Goal: Task Accomplishment & Management: Manage account settings

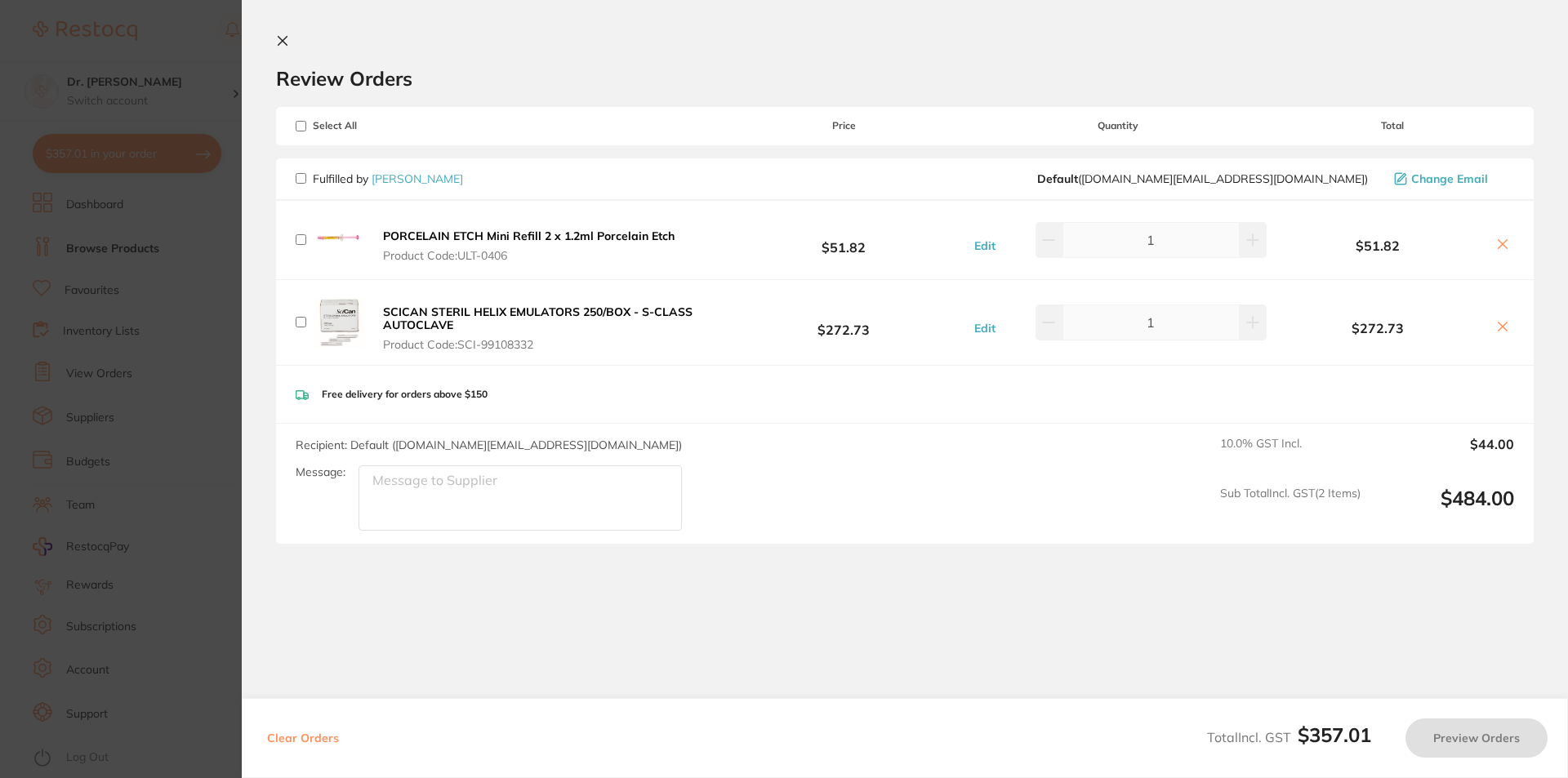
click at [281, 36] on icon at bounding box center [282, 40] width 13 height 13
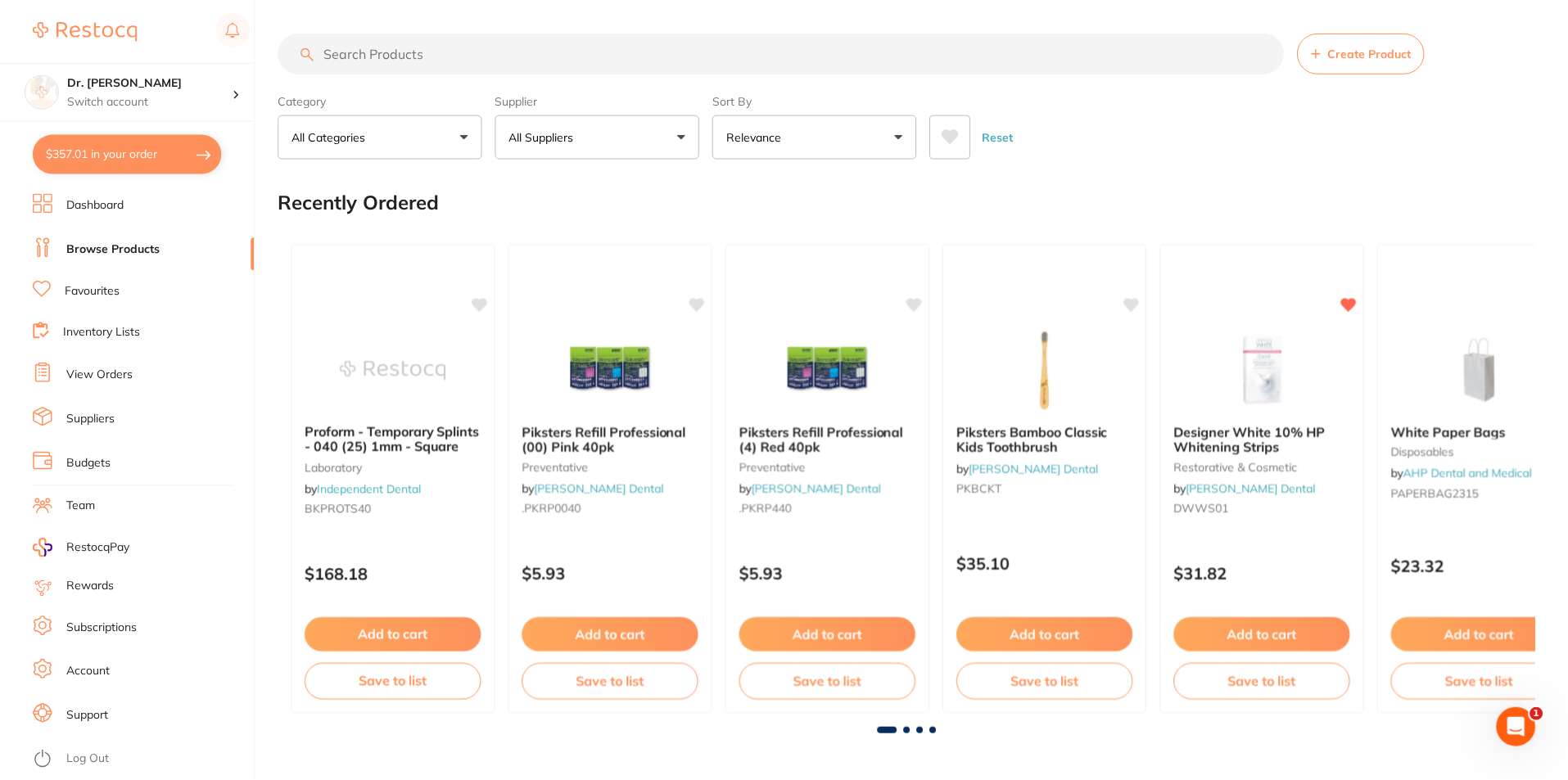
scroll to position [517, 0]
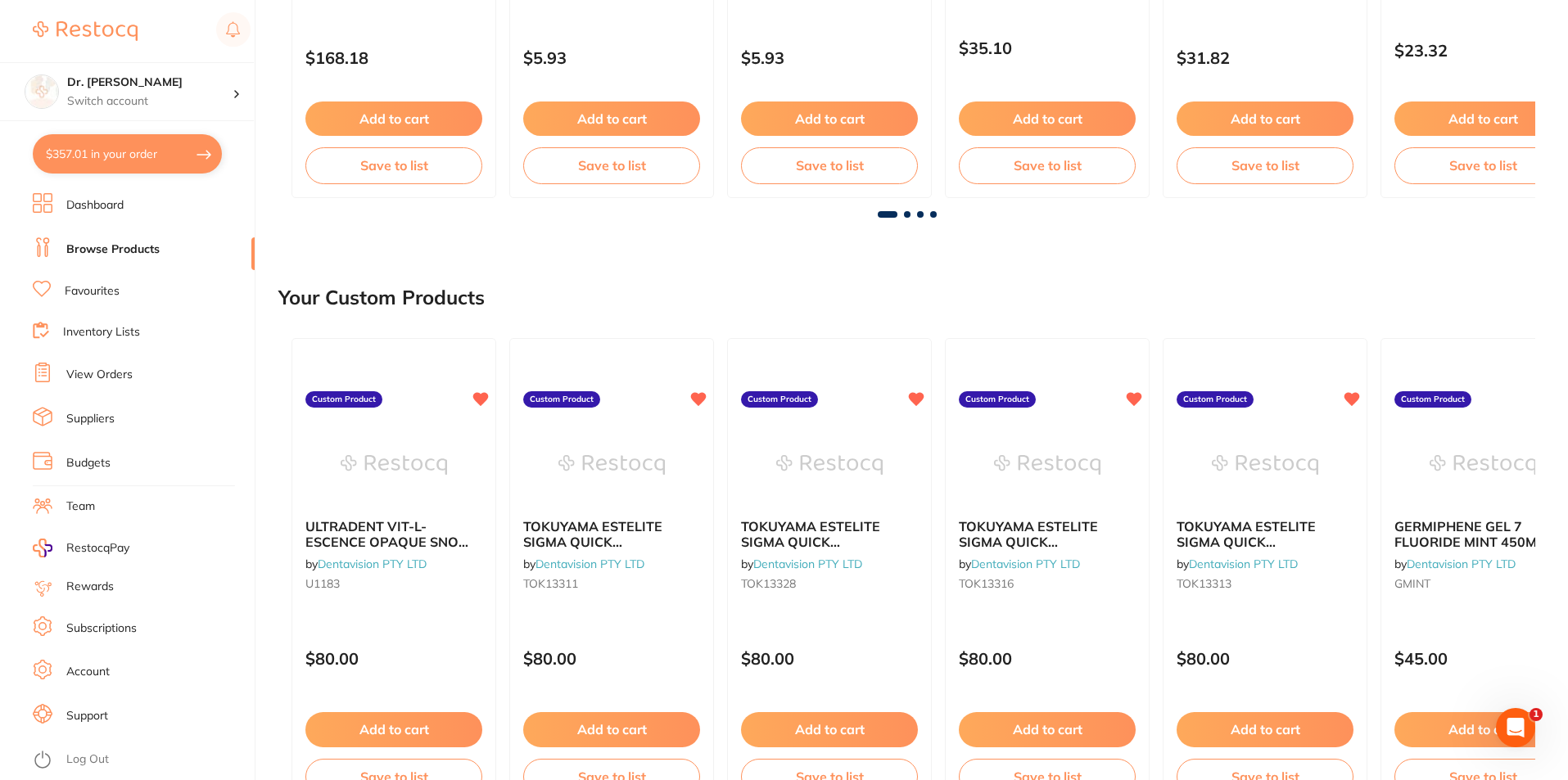
click at [102, 372] on link "View Orders" at bounding box center [100, 374] width 67 height 16
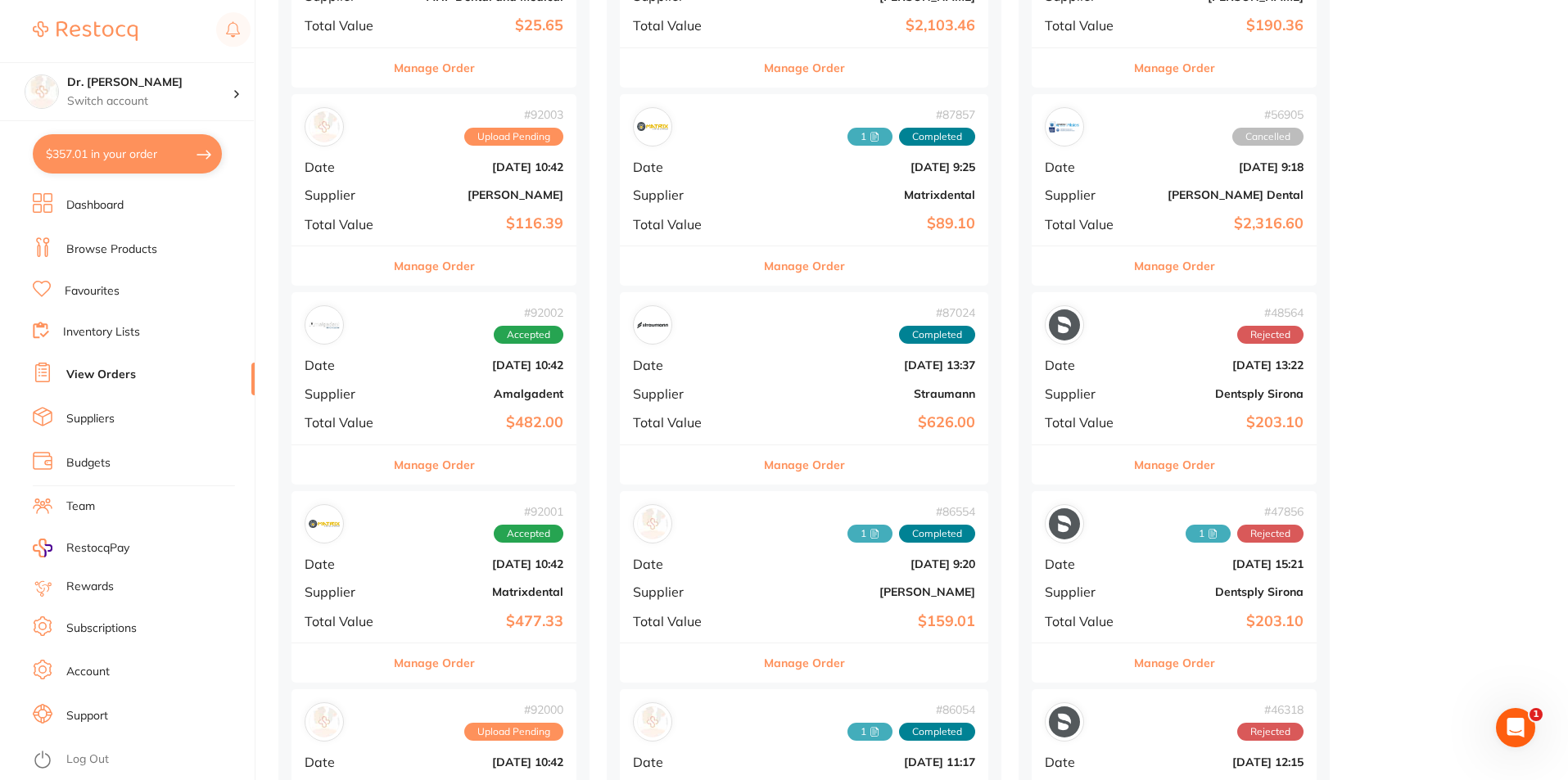
scroll to position [900, 0]
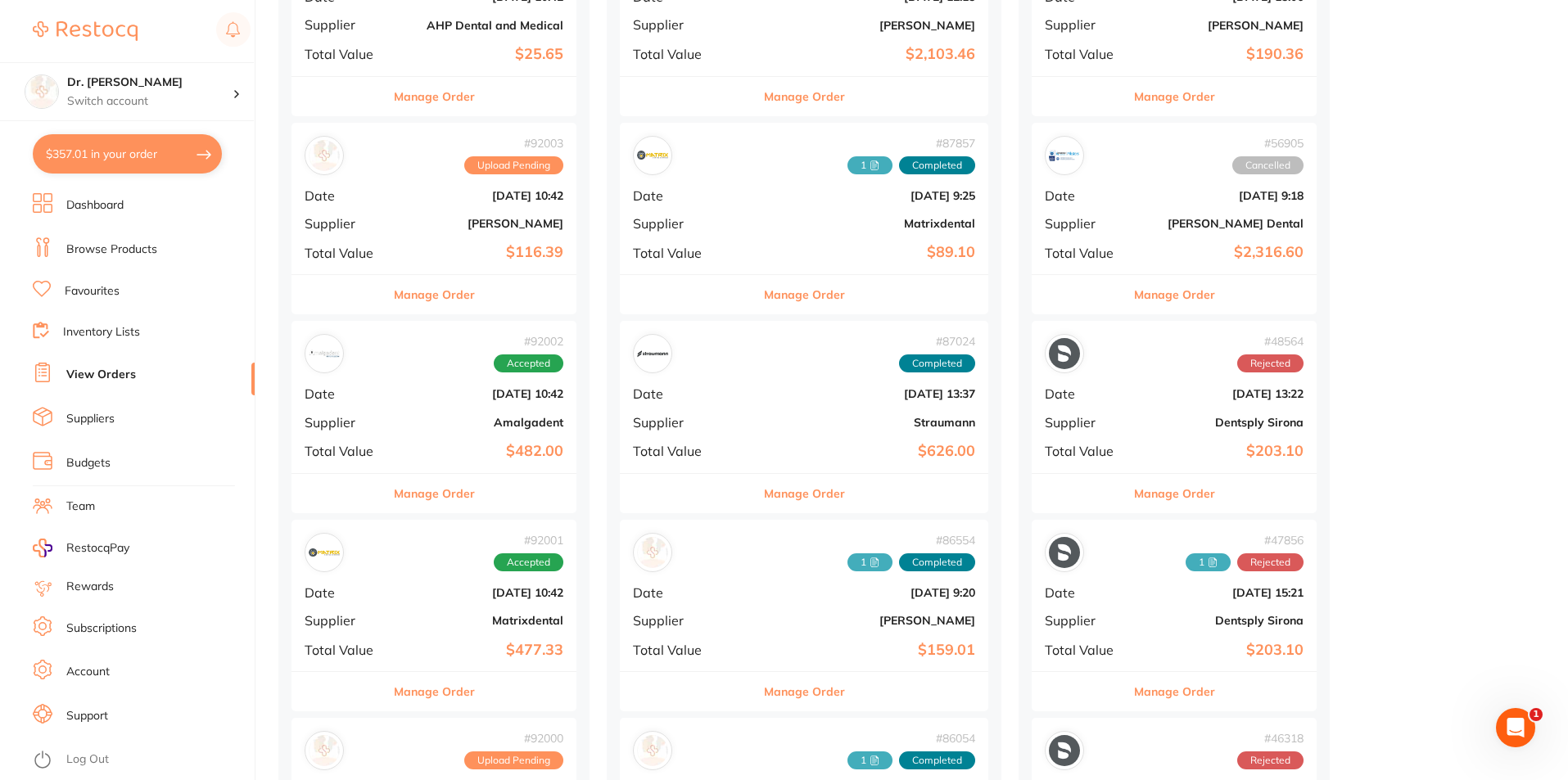
click at [127, 369] on link "View Orders" at bounding box center [101, 374] width 70 height 16
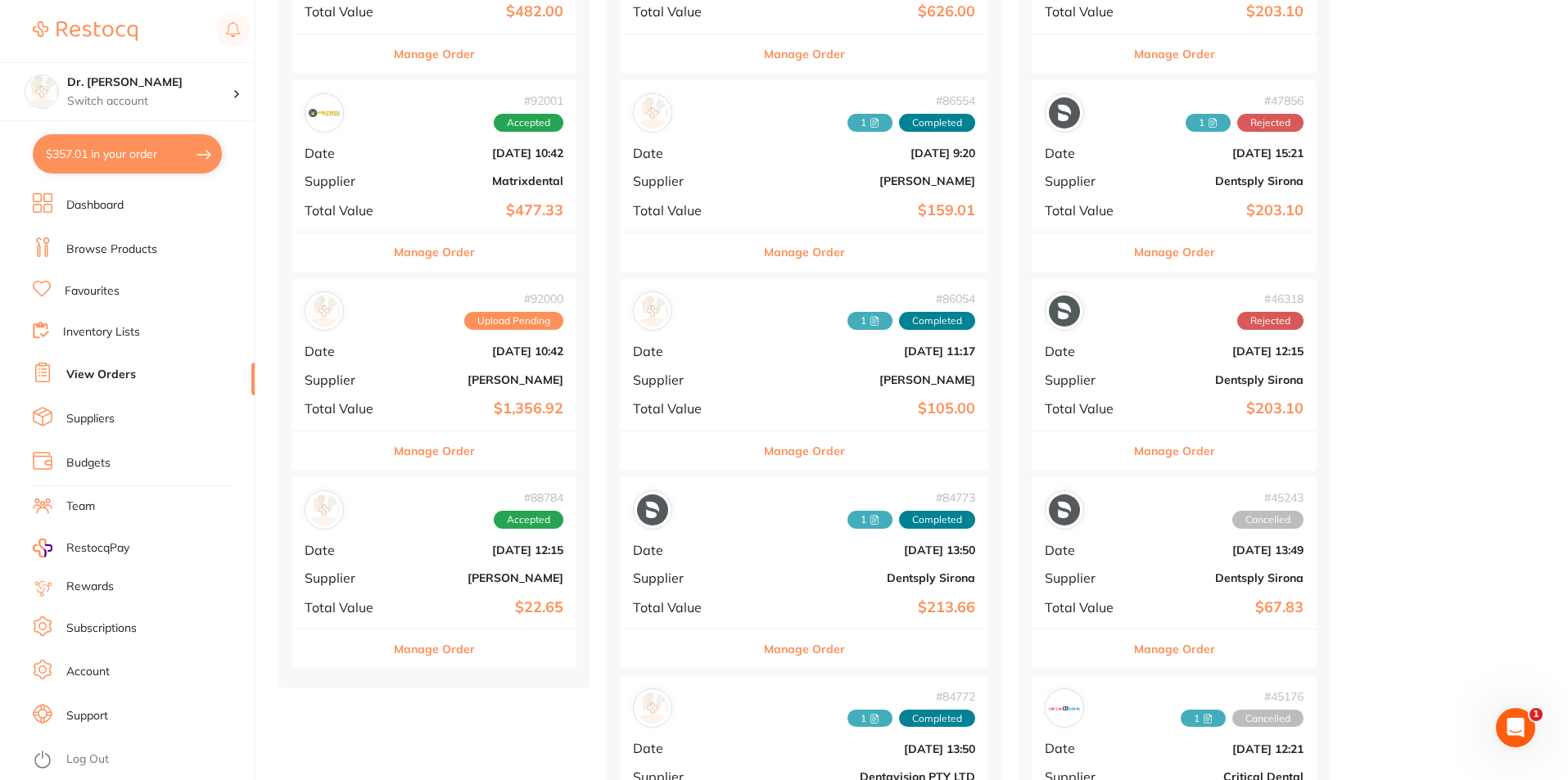
scroll to position [1391, 0]
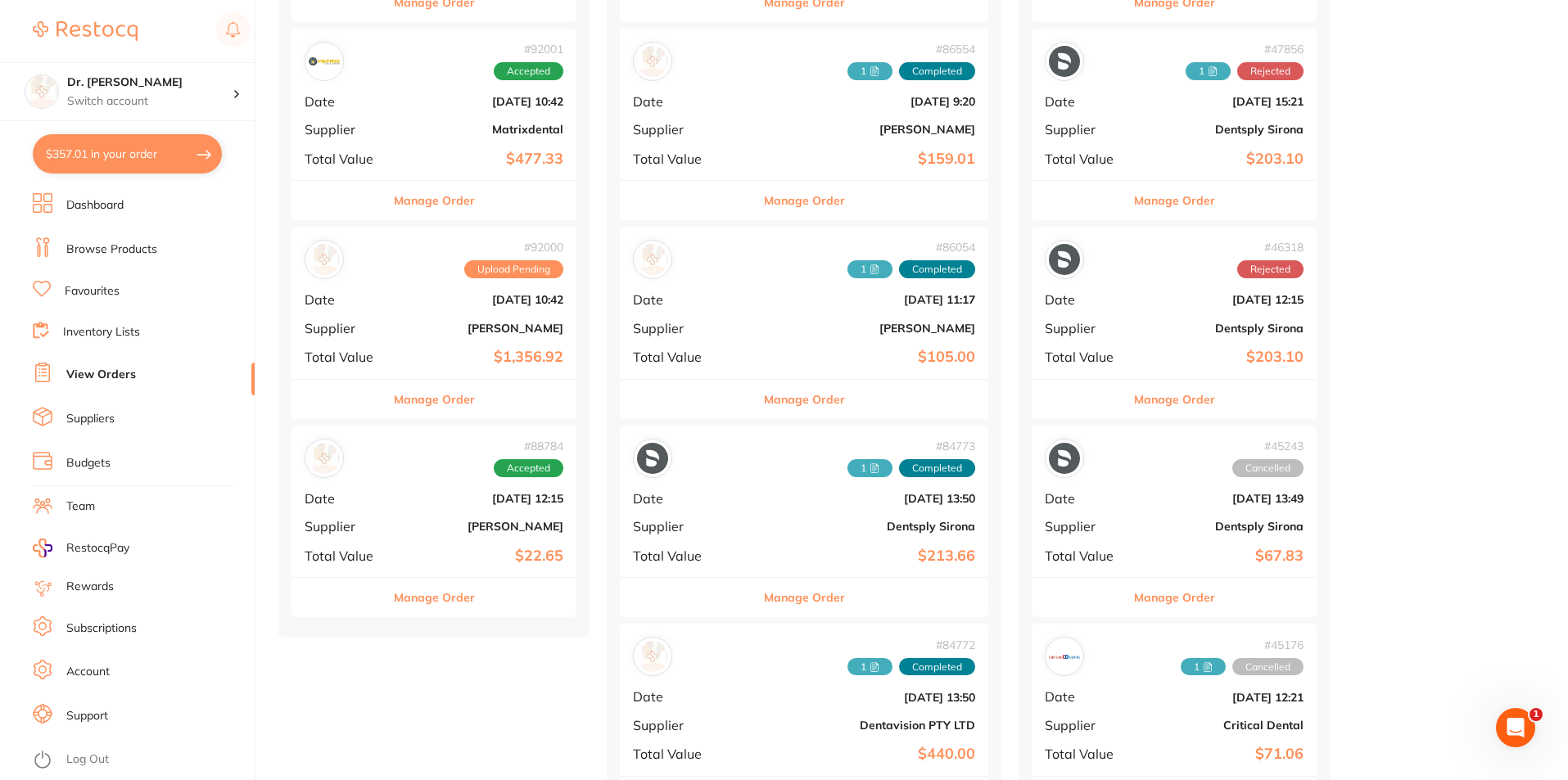
click at [443, 344] on div "# 92000 Upload Pending Date [DATE] 10:42 Supplier [PERSON_NAME] Total Value $1,…" at bounding box center [434, 303] width 285 height 152
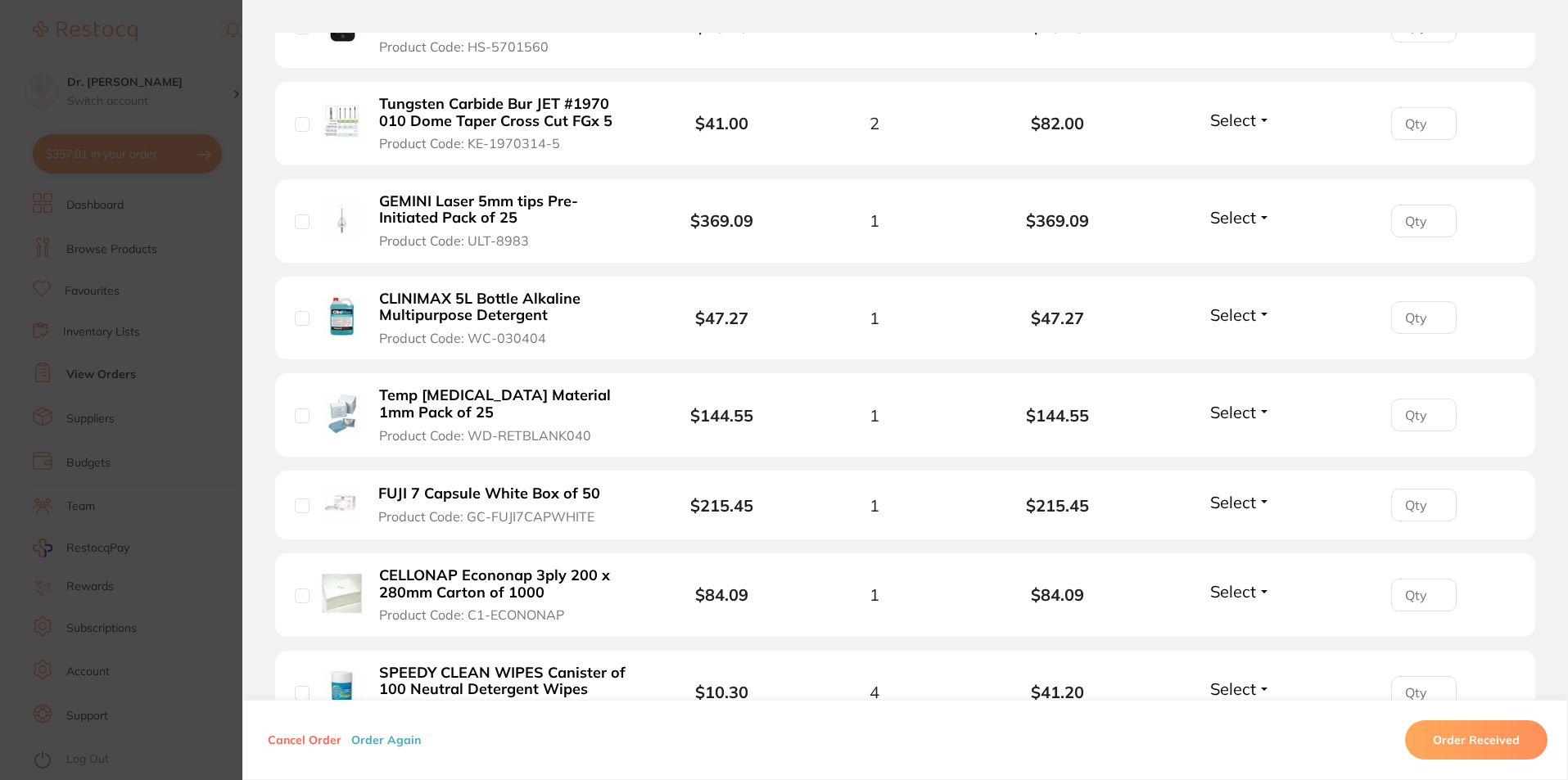
scroll to position [655, 0]
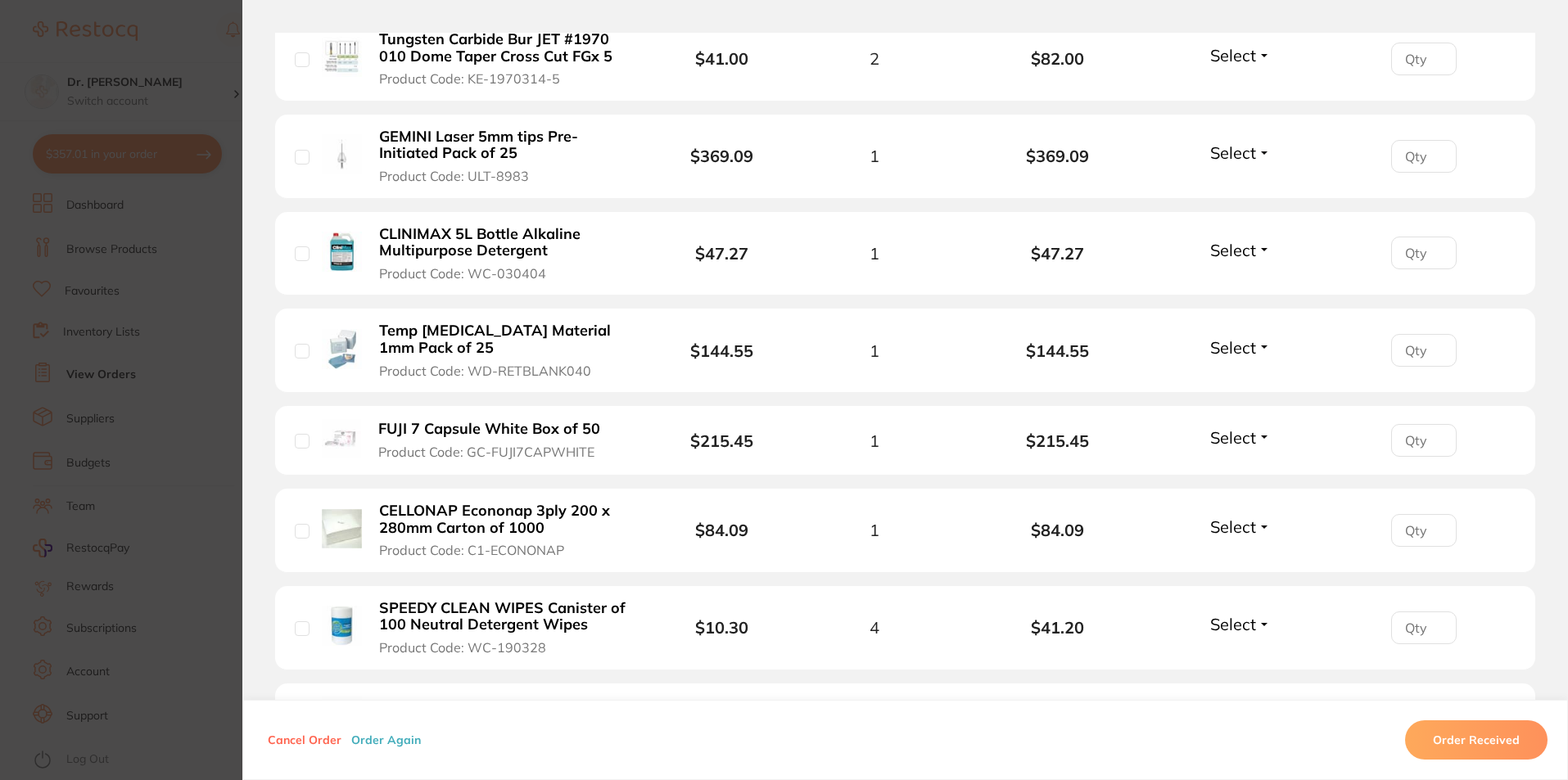
click at [345, 350] on img at bounding box center [341, 349] width 40 height 40
click at [346, 336] on img at bounding box center [341, 349] width 40 height 40
click at [344, 344] on img at bounding box center [341, 349] width 40 height 40
drag, startPoint x: 624, startPoint y: 334, endPoint x: 524, endPoint y: 336, distance: 100.0
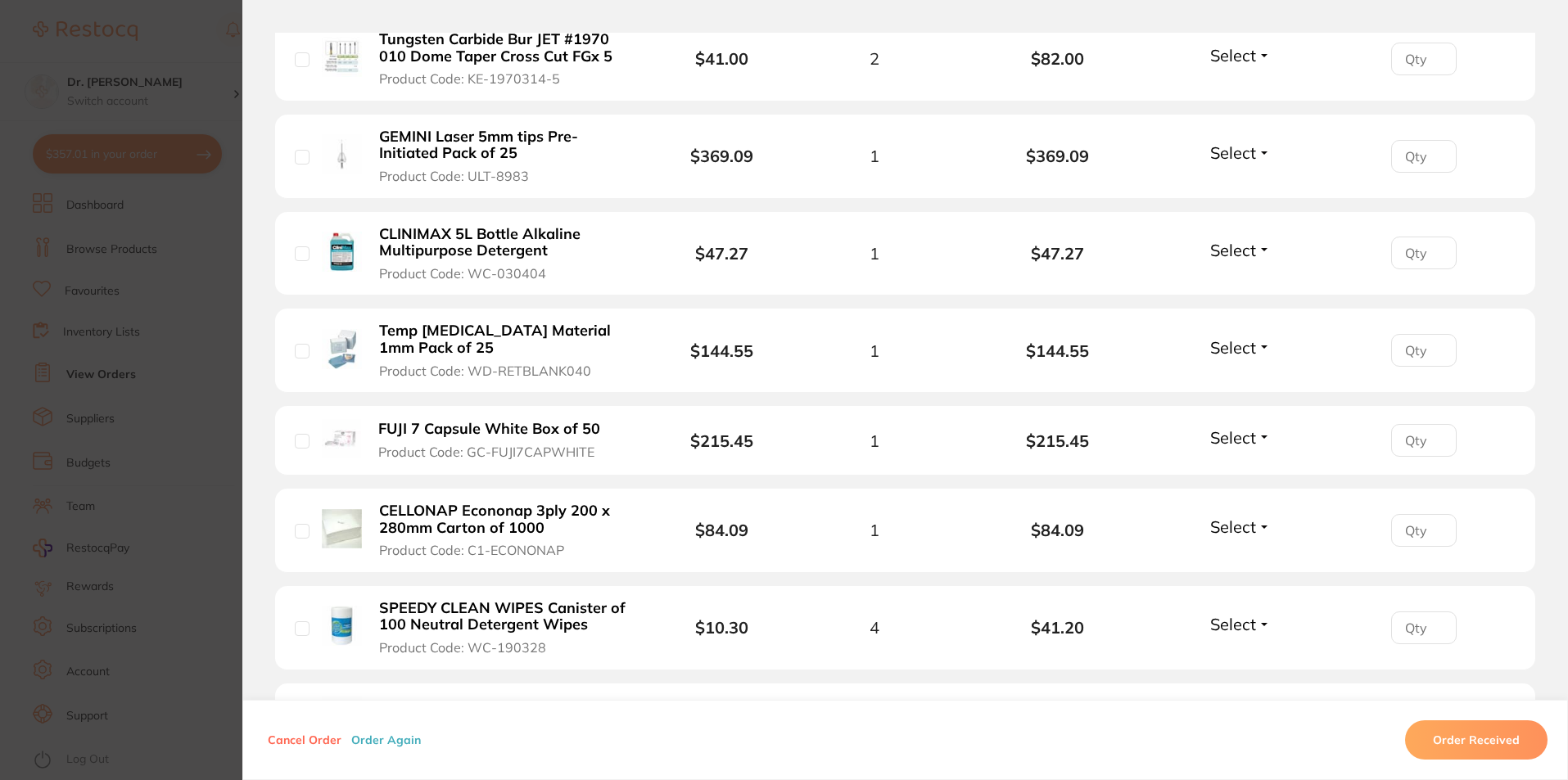
click at [524, 336] on b "Temp [MEDICAL_DATA] Material 1mm Pack of 25" at bounding box center [506, 338] width 253 height 33
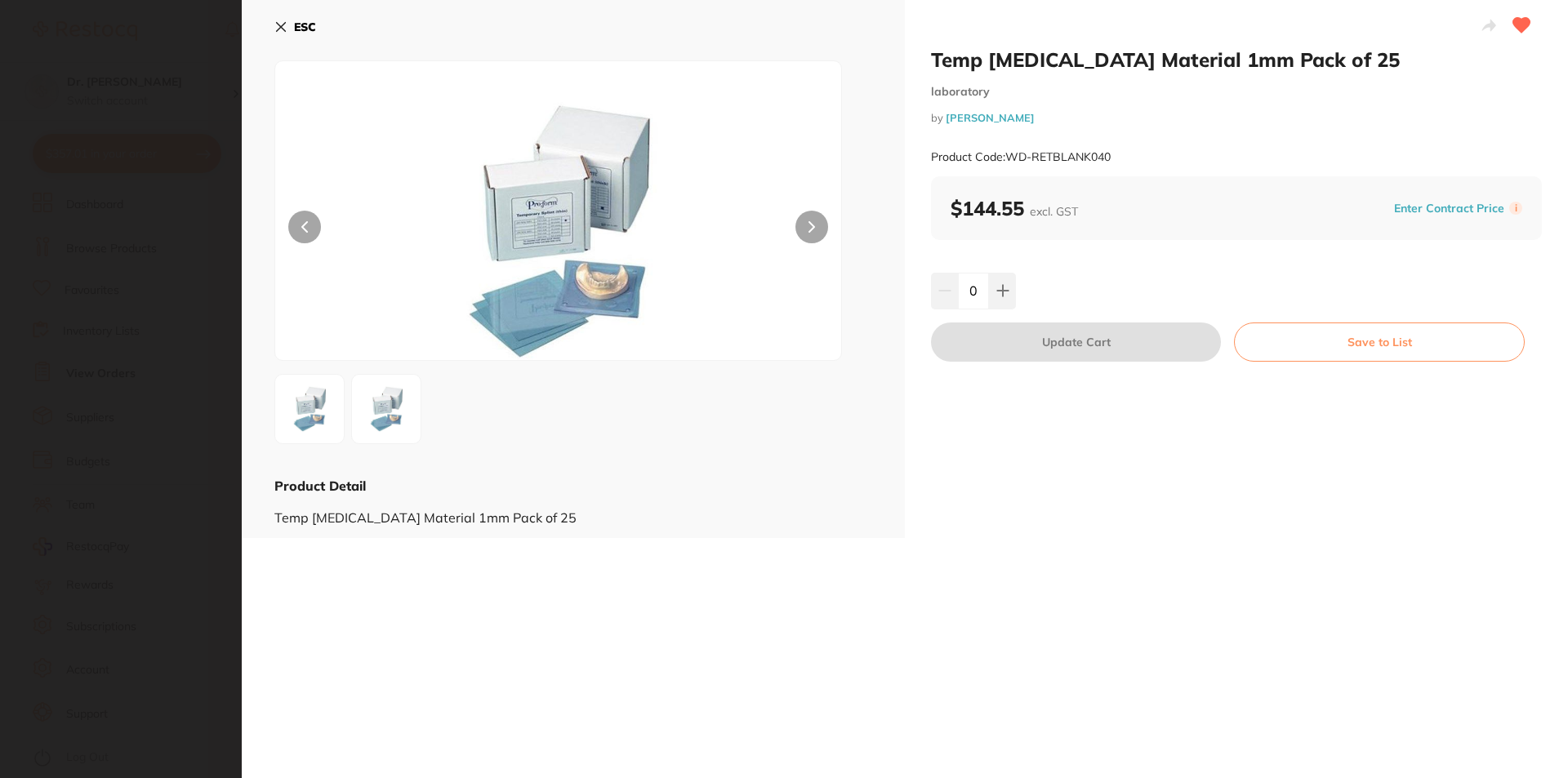
scroll to position [0, 0]
click at [546, 196] on img at bounding box center [558, 230] width 339 height 258
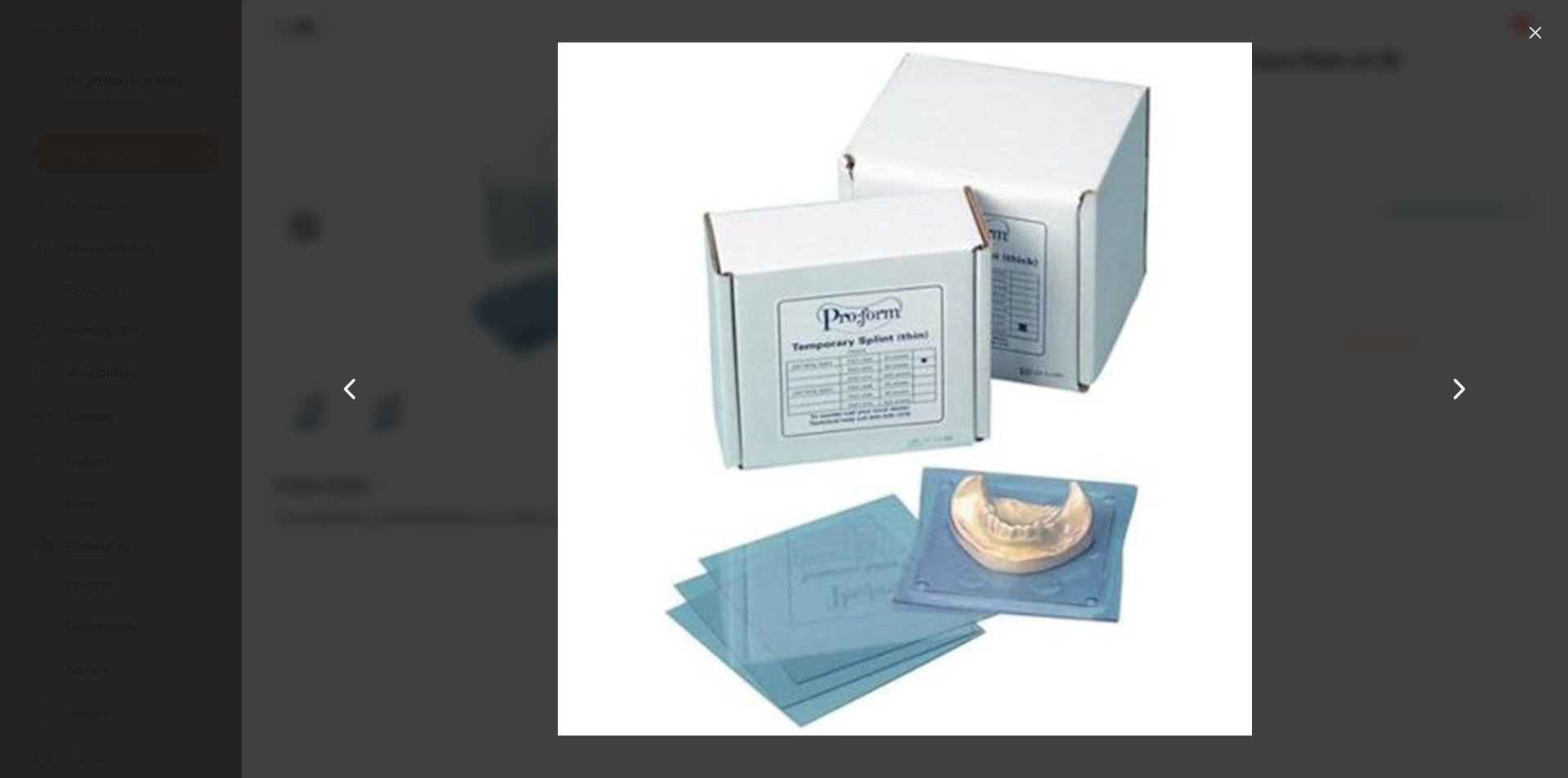
click at [546, 196] on div "Temp [MEDICAL_DATA] Material 1mm Pack of 25 laboratory by [PERSON_NAME] Product…" at bounding box center [904, 389] width 1326 height 778
click at [836, 355] on img at bounding box center [904, 389] width 693 height 778
click at [1530, 31] on button at bounding box center [1535, 32] width 26 height 26
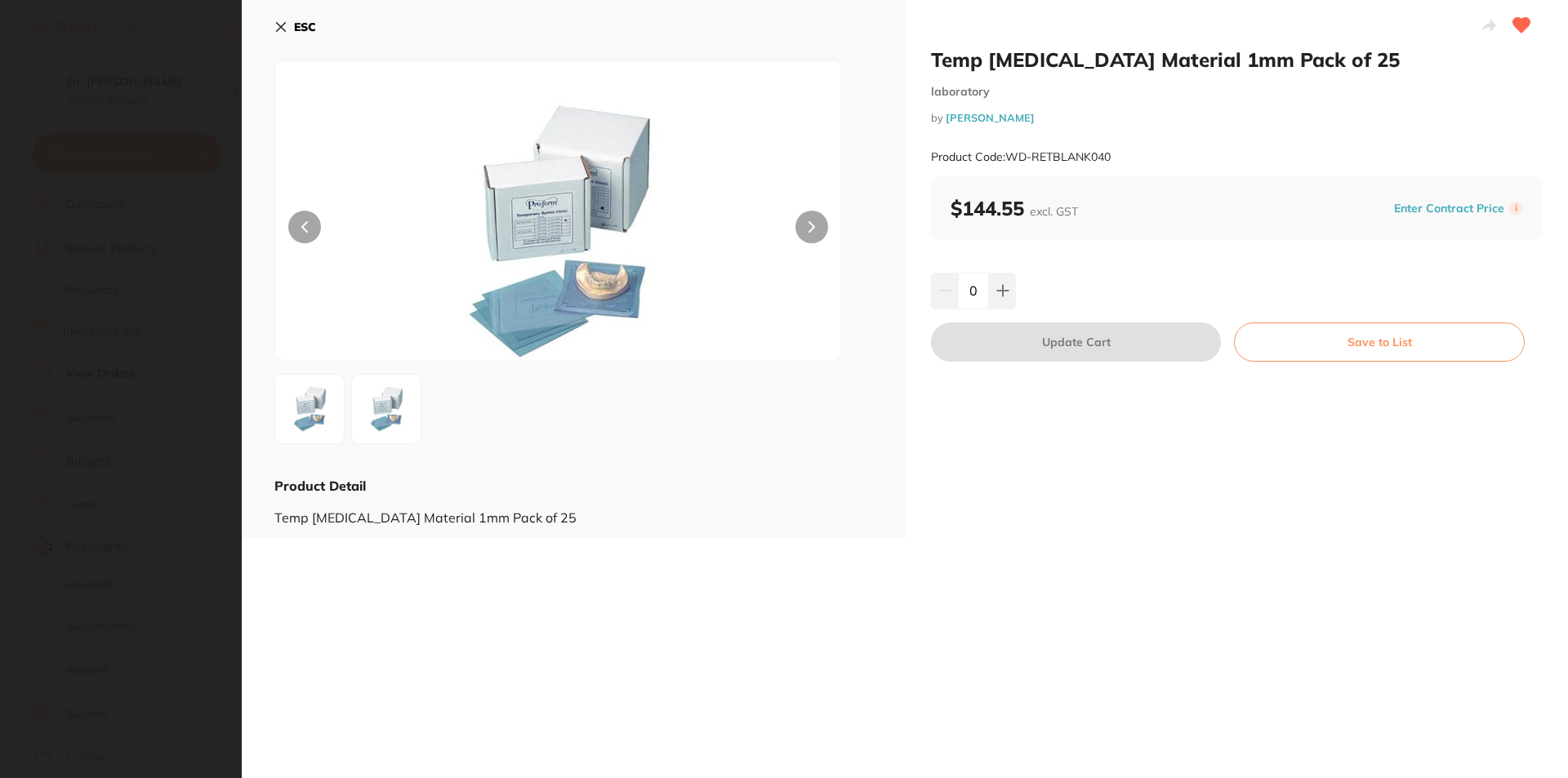
click at [543, 212] on img at bounding box center [558, 230] width 339 height 258
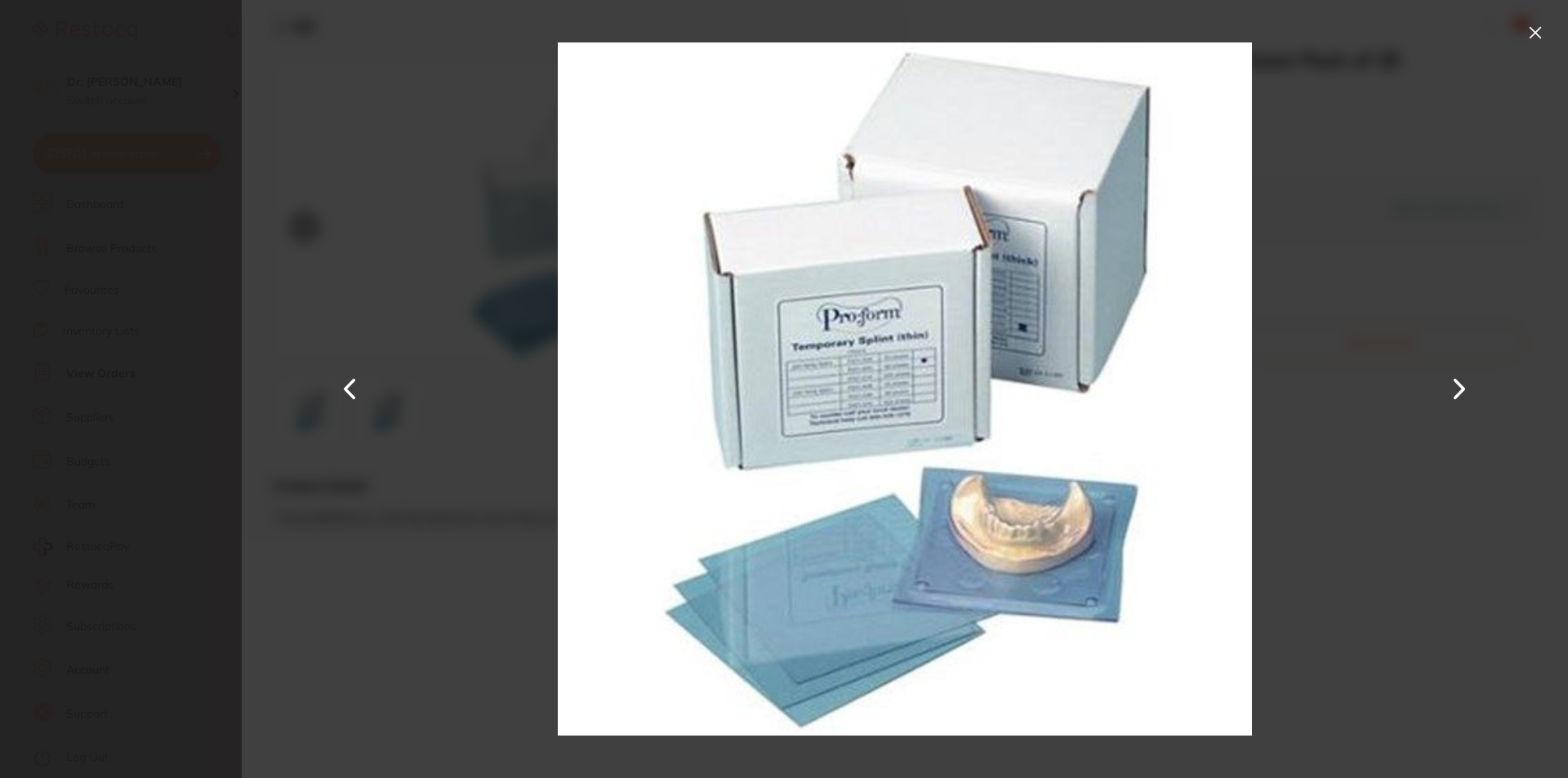
click at [877, 389] on img at bounding box center [904, 389] width 693 height 778
click at [878, 389] on img at bounding box center [904, 389] width 693 height 778
click at [1530, 37] on button at bounding box center [1535, 32] width 26 height 26
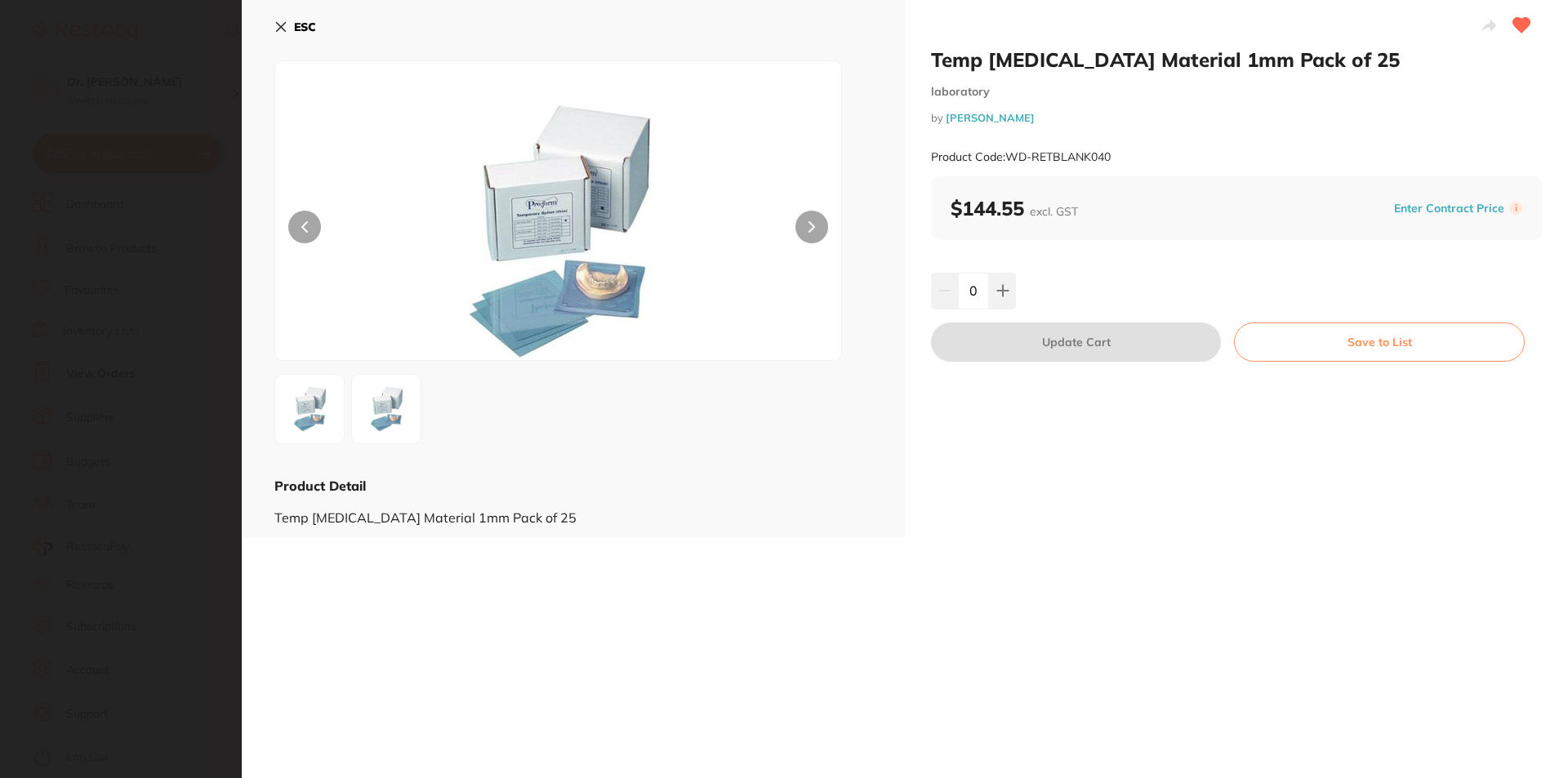
click at [274, 27] on div "ESC Product Detail Temp [MEDICAL_DATA] Material 1mm Pack of 25" at bounding box center [573, 269] width 663 height 538
click at [282, 27] on icon at bounding box center [281, 26] width 13 height 13
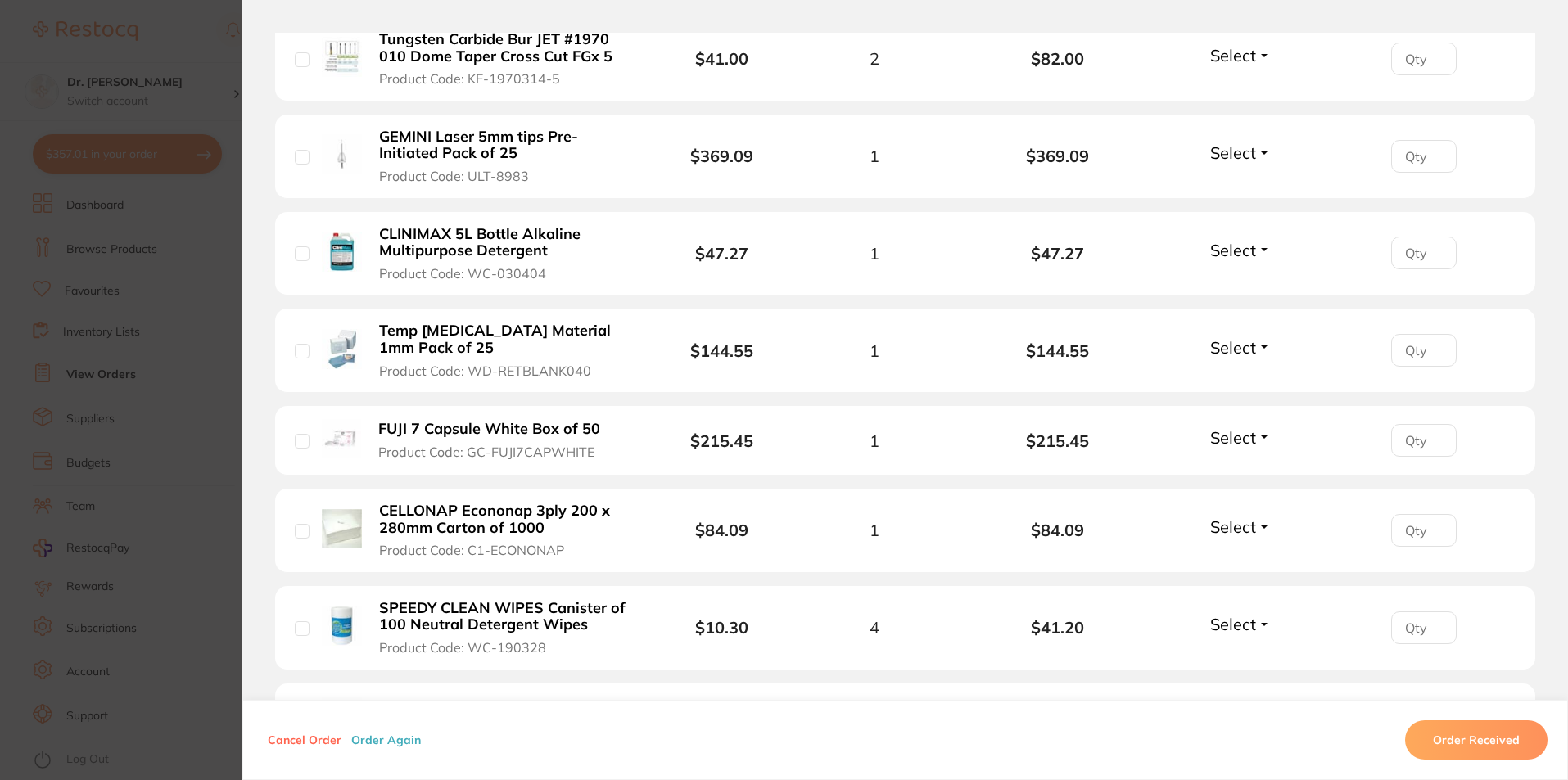
click at [154, 37] on section "Order ID: Restocq- 92000 Order Information Upload Pending Order Date [DATE] 10:…" at bounding box center [784, 390] width 1568 height 780
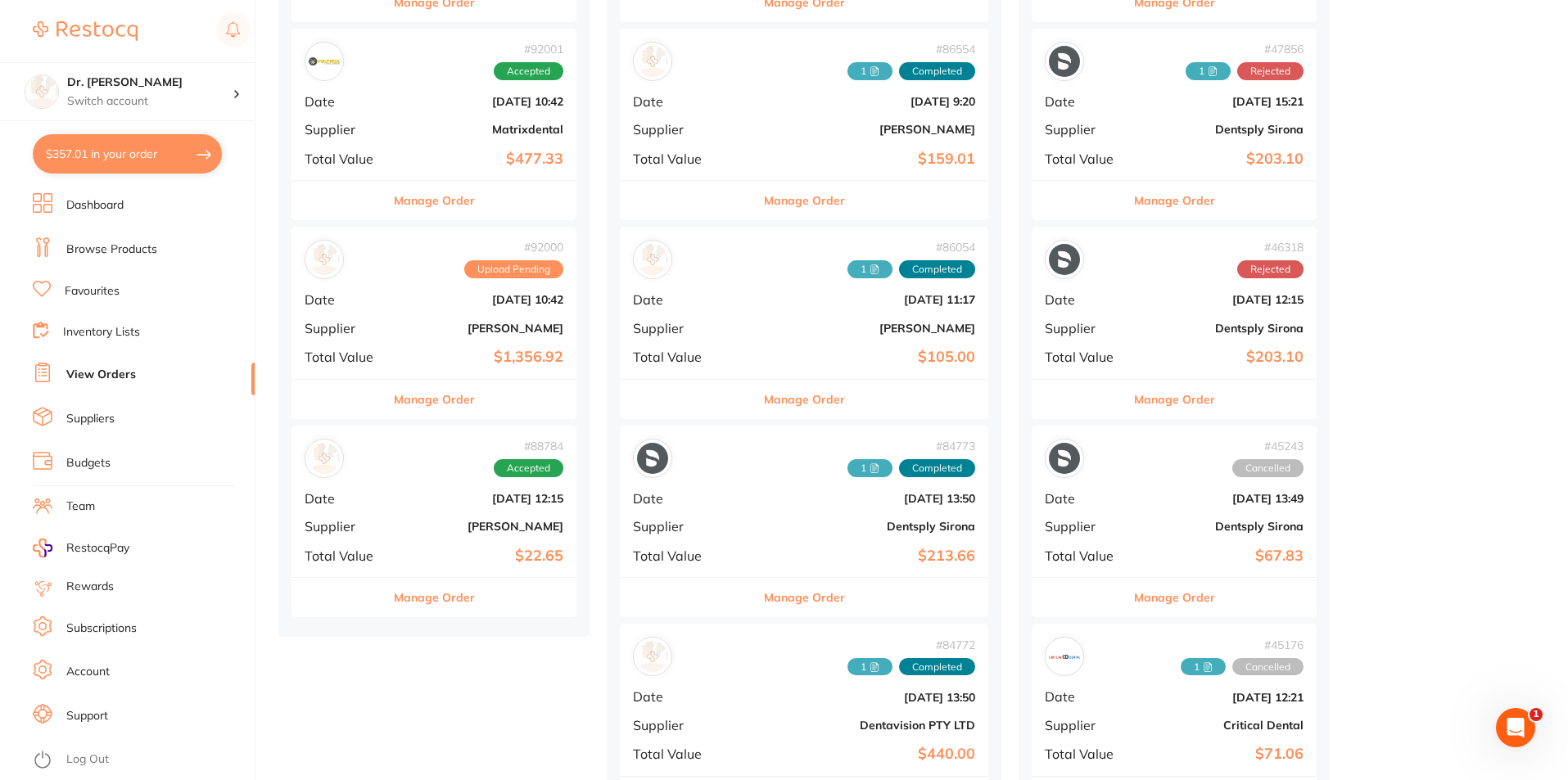
click at [92, 412] on link "Suppliers" at bounding box center [90, 419] width 49 height 16
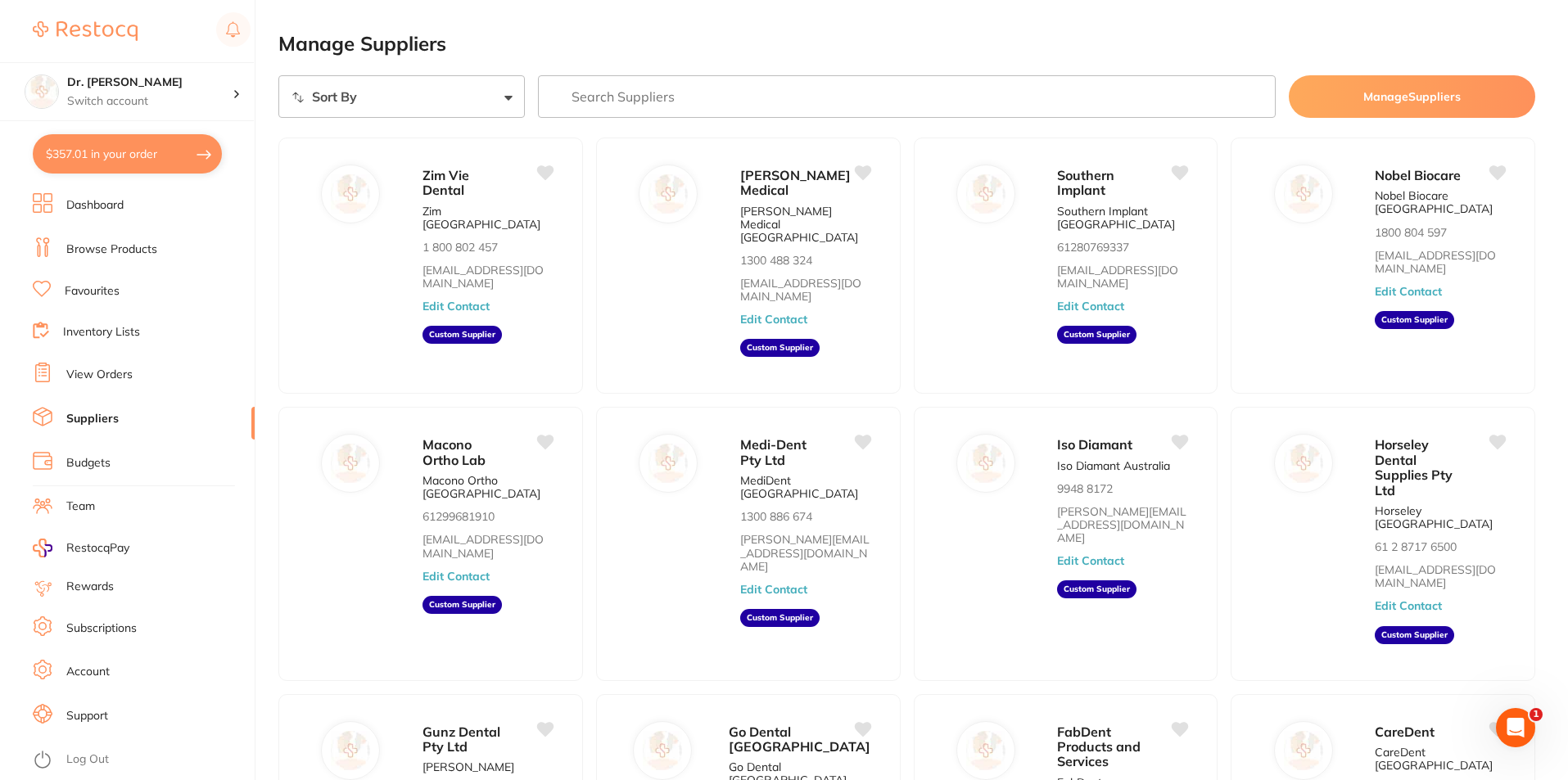
click at [508, 101] on select "Sort By A-Z Z-A" at bounding box center [401, 96] width 246 height 43
select select "searchable_suppliers/sort/name:asc"
click at [278, 75] on select "Sort By A-Z Z-A" at bounding box center [401, 96] width 246 height 43
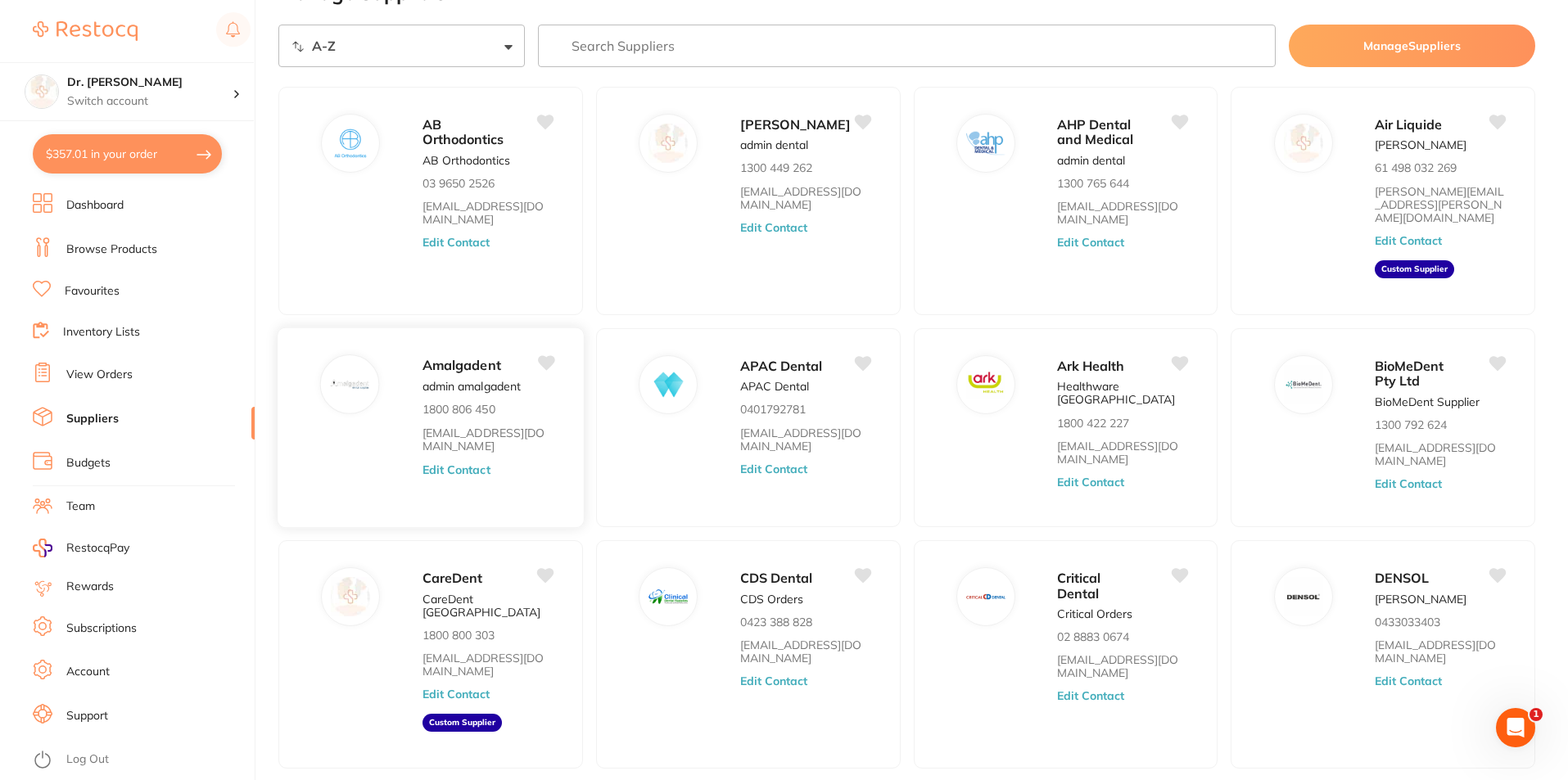
scroll to position [112, 0]
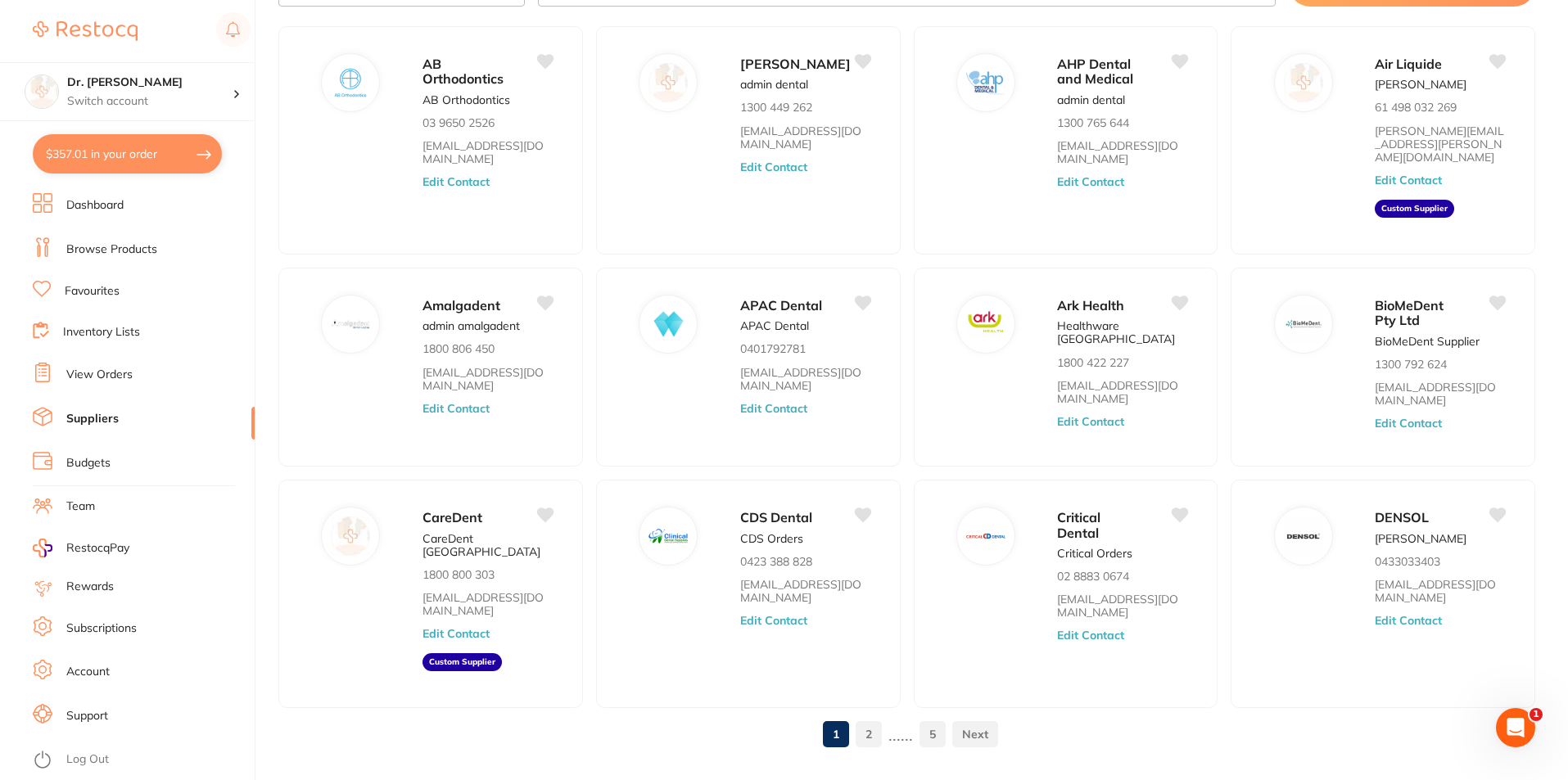
click at [877, 718] on link "2" at bounding box center [868, 734] width 26 height 32
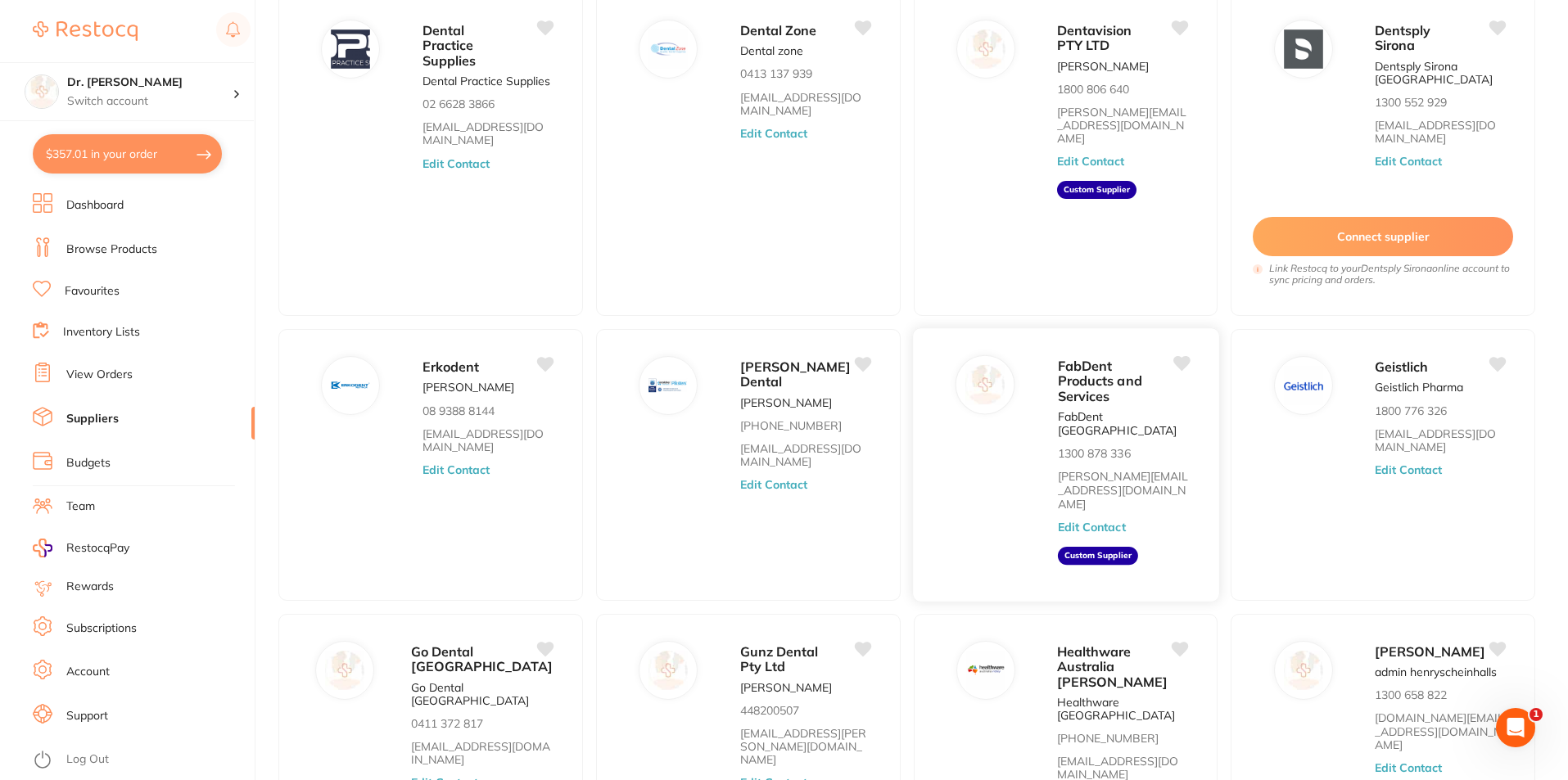
scroll to position [0, 0]
